Goal: Task Accomplishment & Management: Complete application form

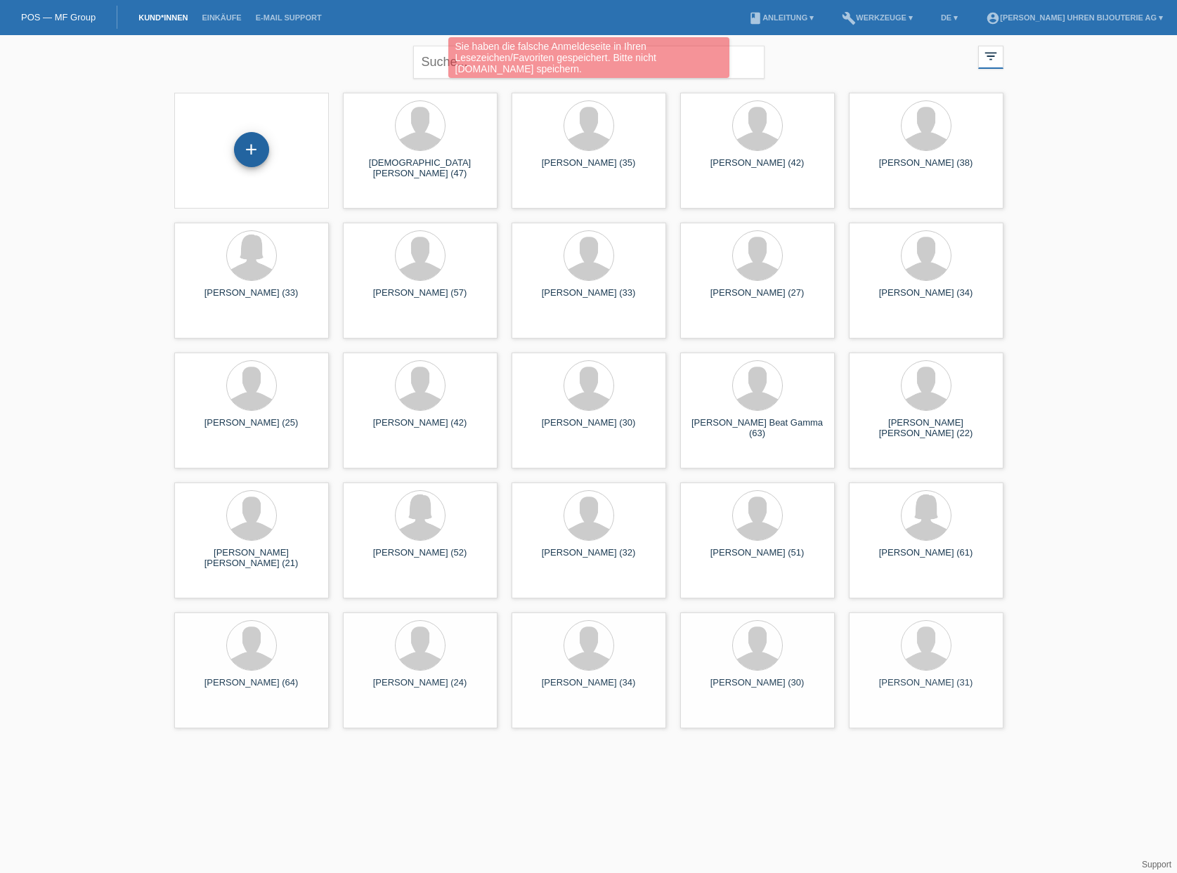
click at [240, 154] on div "+" at bounding box center [251, 149] width 35 height 35
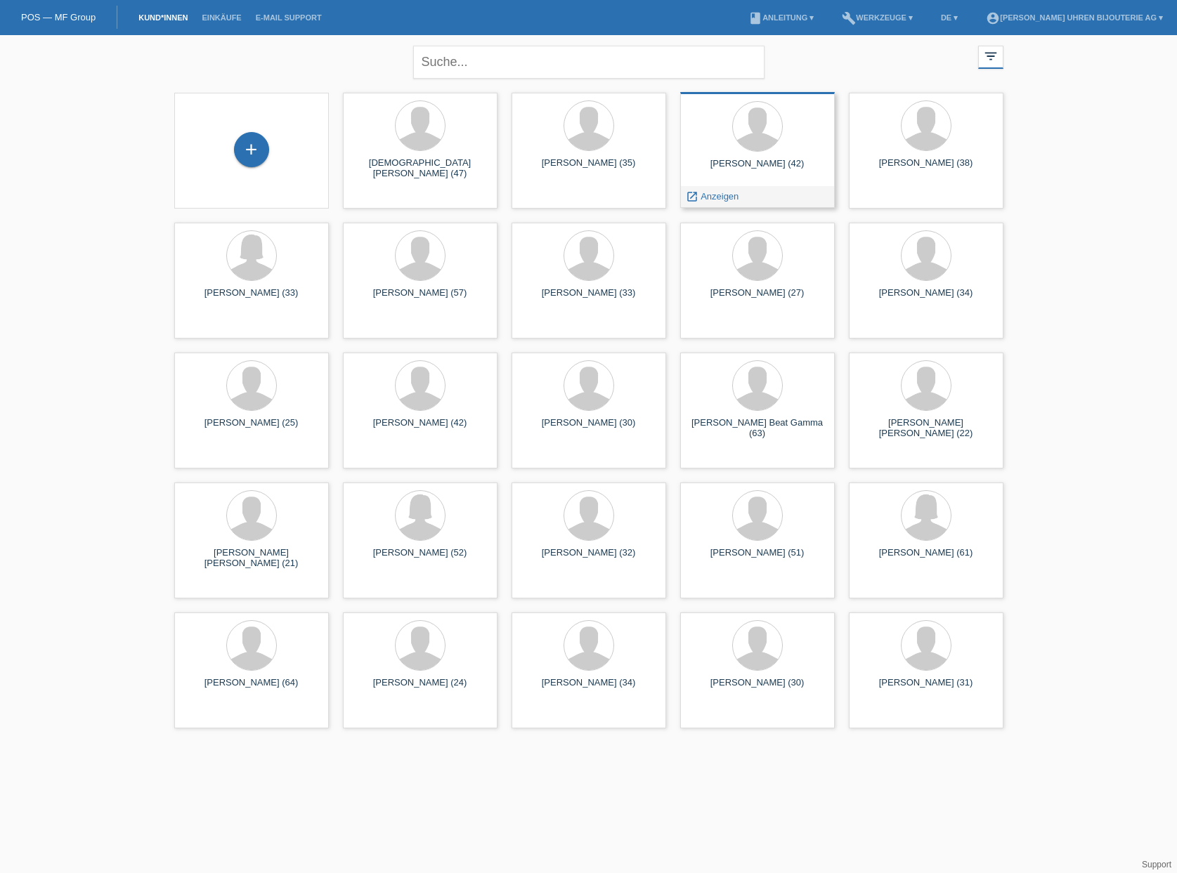
click at [801, 148] on div at bounding box center [757, 127] width 132 height 53
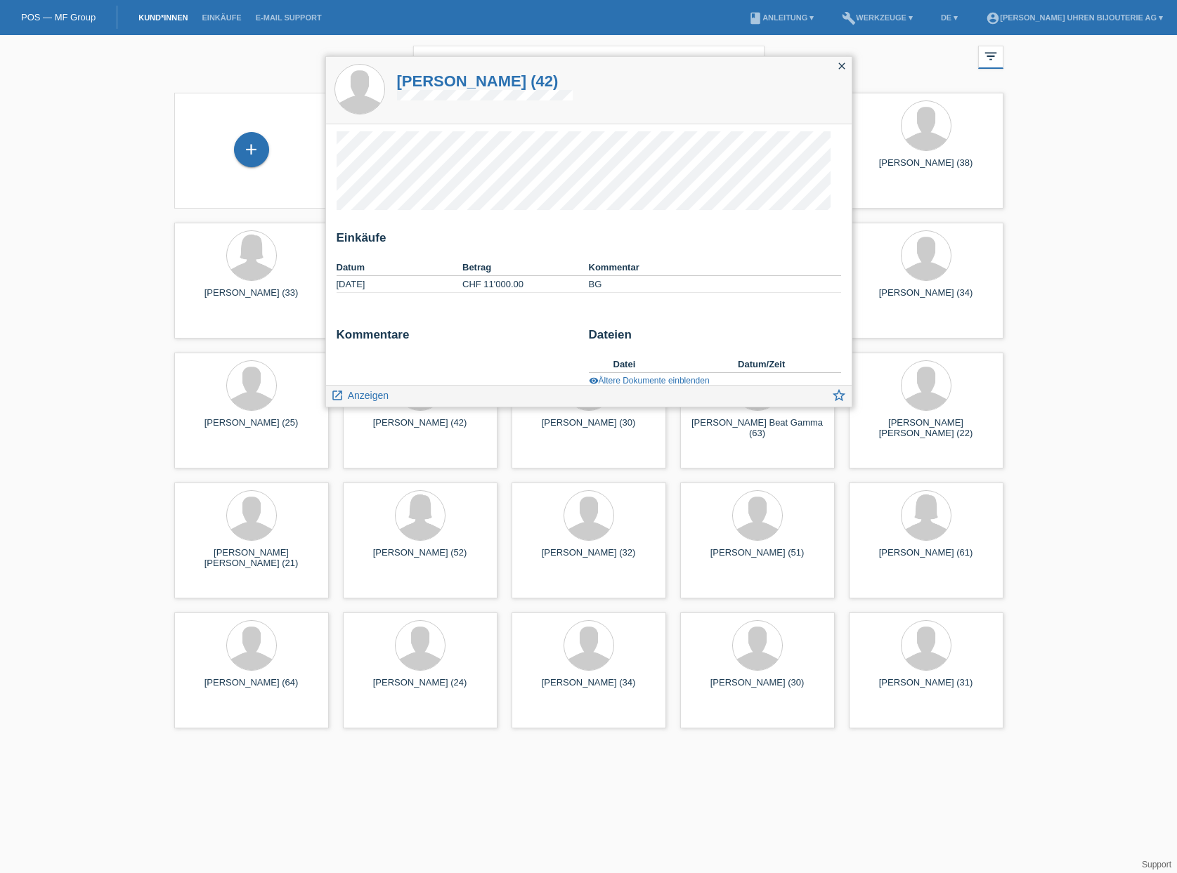
click at [843, 67] on icon "close" at bounding box center [841, 65] width 11 height 11
